Goal: Task Accomplishment & Management: Use online tool/utility

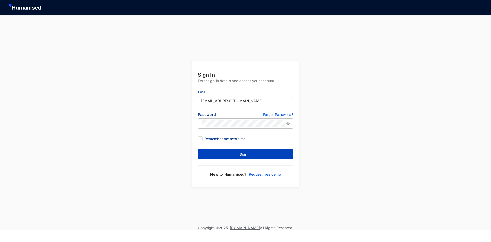
click at [216, 155] on button "Sign In" at bounding box center [245, 154] width 95 height 10
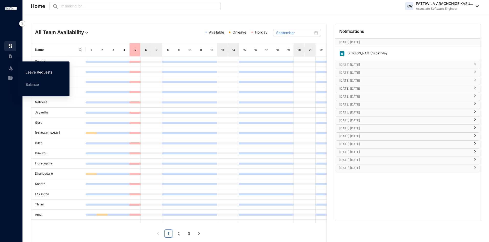
click at [28, 73] on link "Leave Requests" at bounding box center [39, 72] width 27 height 4
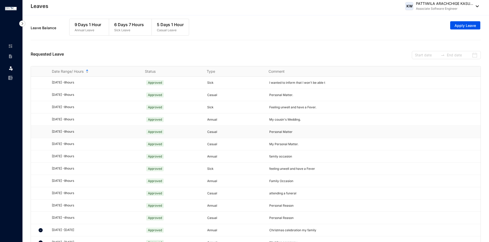
scroll to position [1, 0]
click at [161, 23] on p "5 Days 1 Hour" at bounding box center [170, 24] width 27 height 6
